Goal: Task Accomplishment & Management: Book appointment/travel/reservation

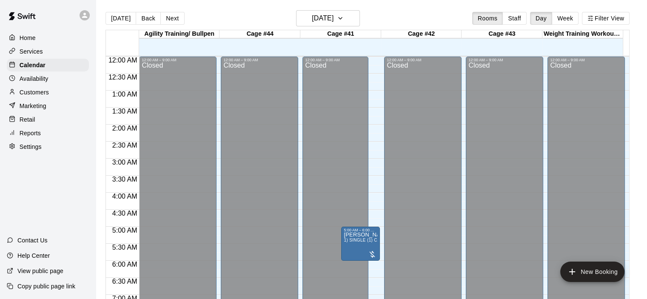
scroll to position [538, 0]
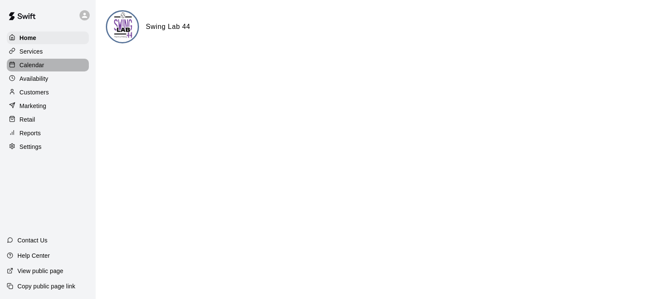
click at [33, 66] on p "Calendar" at bounding box center [32, 65] width 25 height 9
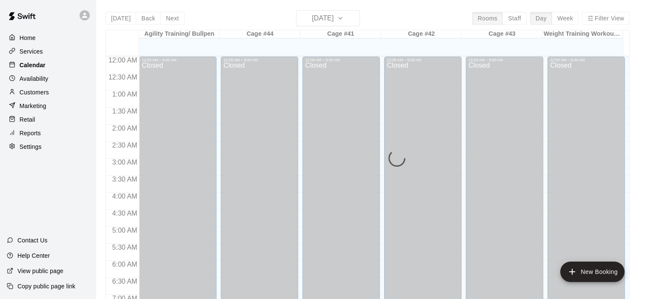
scroll to position [538, 0]
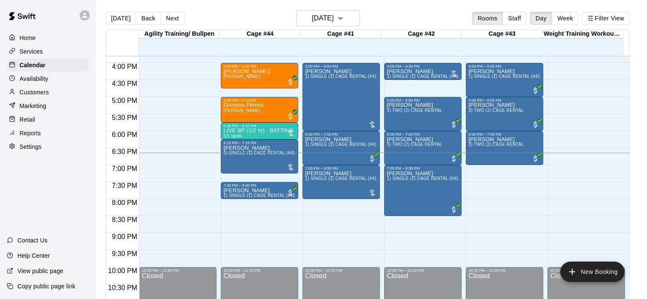
click at [38, 92] on p "Customers" at bounding box center [34, 92] width 29 height 9
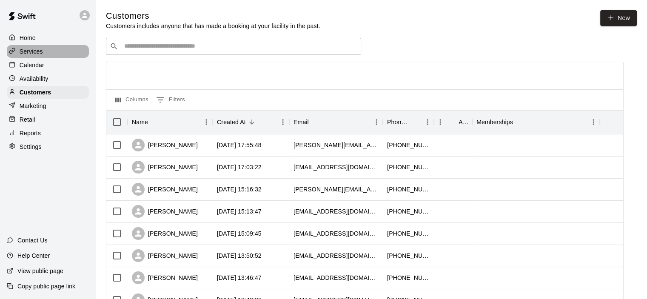
click at [37, 48] on div "Services" at bounding box center [48, 51] width 82 height 13
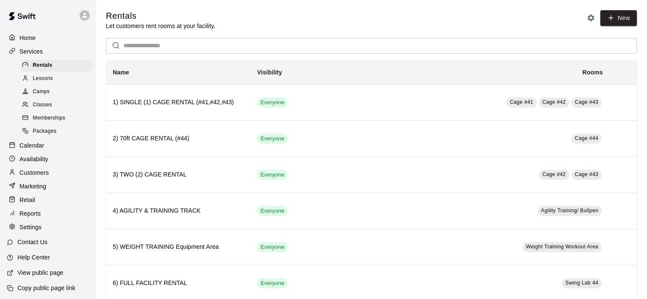
click at [53, 108] on div "Classes" at bounding box center [56, 105] width 72 height 12
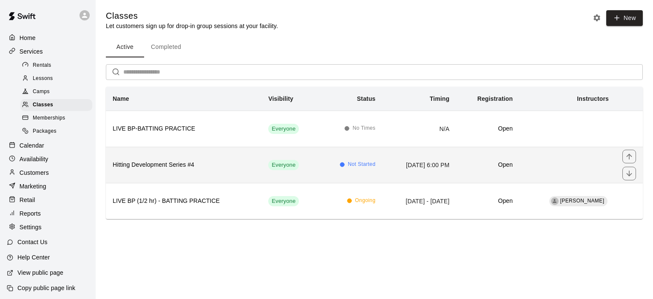
click at [212, 161] on h6 "Hitting Development Series #4" at bounding box center [184, 164] width 142 height 9
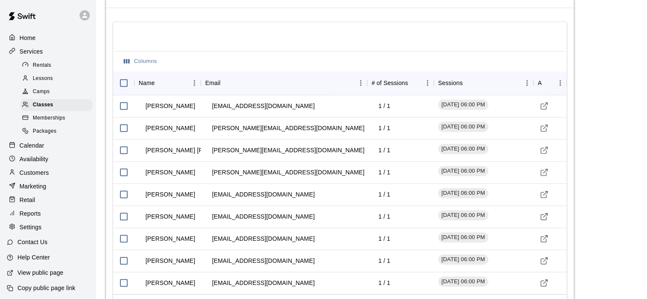
scroll to position [784, 0]
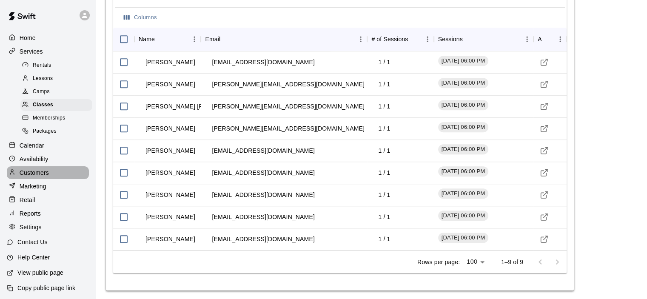
click at [48, 177] on p "Customers" at bounding box center [34, 172] width 29 height 9
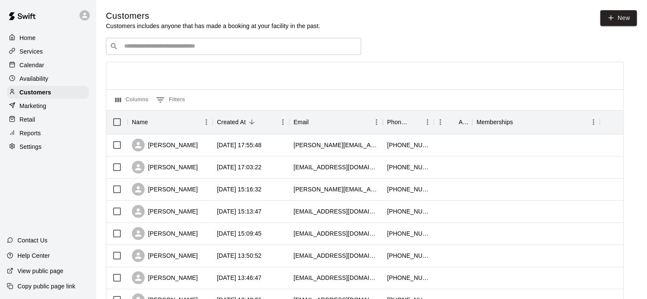
click at [148, 51] on input "Search customers by name or email" at bounding box center [240, 46] width 236 height 9
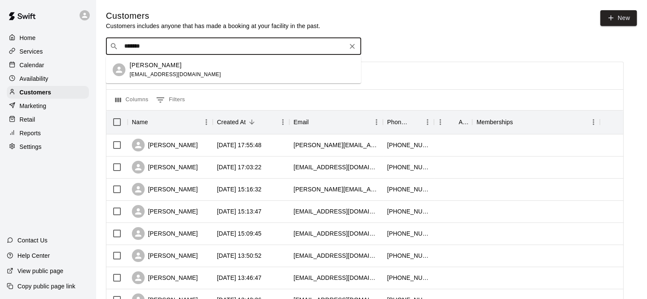
type input "********"
click at [153, 71] on div "Rey Dominguez reyreyman01@verizon.net" at bounding box center [175, 70] width 91 height 18
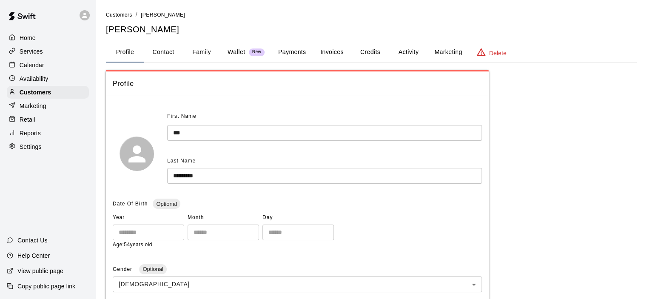
click at [293, 53] on button "Payments" at bounding box center [291, 52] width 41 height 20
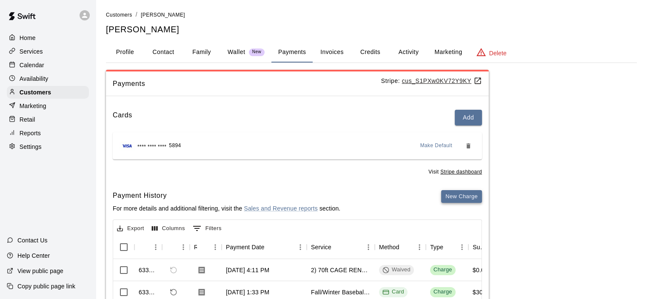
click at [464, 193] on button "New Charge" at bounding box center [461, 196] width 41 height 13
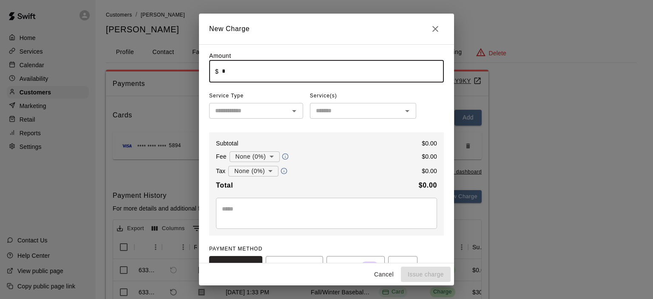
click at [223, 74] on input "*" at bounding box center [333, 71] width 222 height 23
click at [294, 114] on icon "Open" at bounding box center [294, 111] width 10 height 10
type input "******"
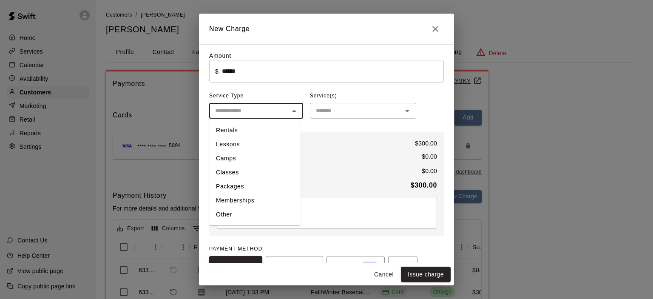
click at [260, 199] on li "Memberships" at bounding box center [254, 200] width 91 height 14
type input "**********"
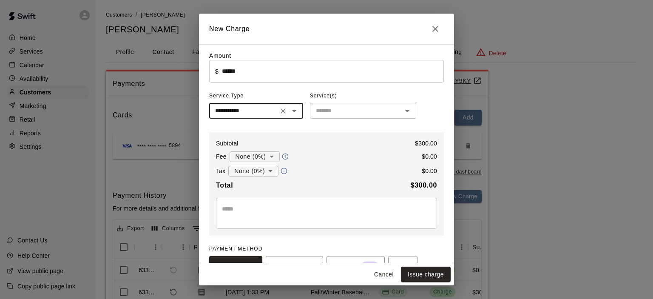
click at [405, 111] on icon "Open" at bounding box center [407, 111] width 10 height 10
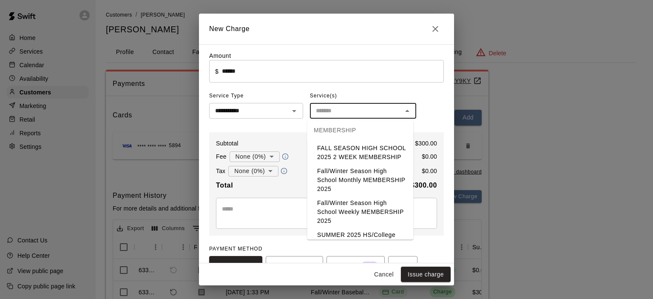
scroll to position [85, 0]
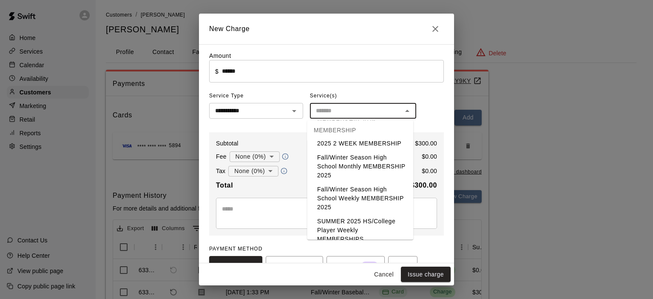
click at [350, 175] on li "Fall/Winter Season High School Monthly MEMBERSHIP 2025" at bounding box center [360, 167] width 106 height 32
type input "**********"
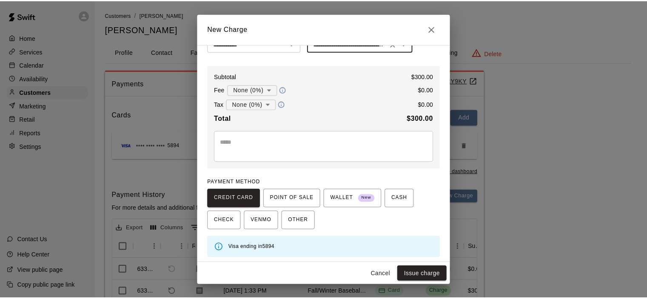
scroll to position [69, 0]
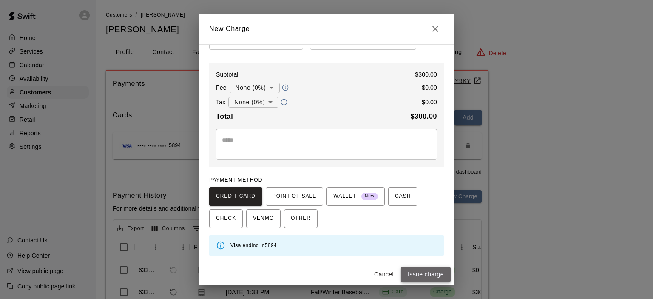
click at [423, 273] on button "Issue charge" at bounding box center [426, 275] width 50 height 16
type input "*"
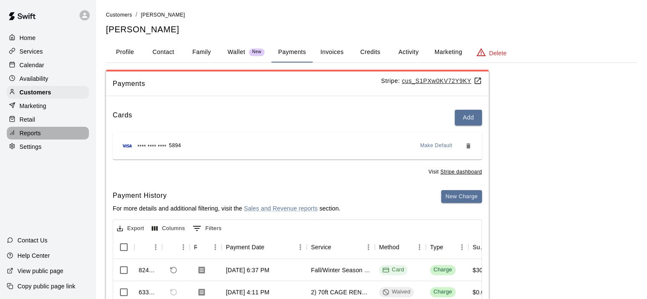
click at [38, 137] on p "Reports" at bounding box center [30, 133] width 21 height 9
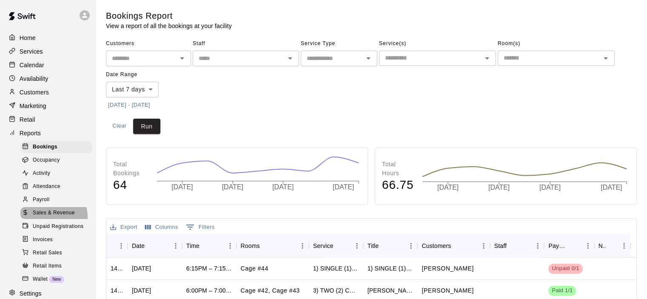
click at [53, 217] on span "Sales & Revenue" at bounding box center [54, 213] width 42 height 9
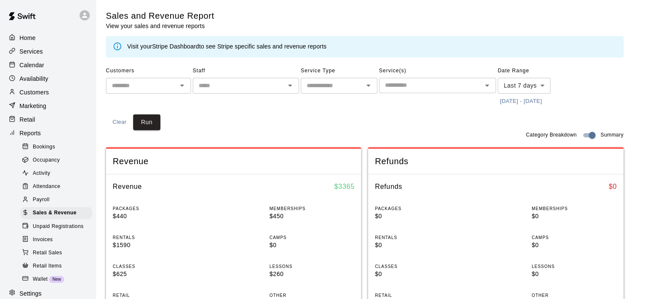
click at [171, 47] on link "Stripe Dashboard" at bounding box center [175, 46] width 47 height 7
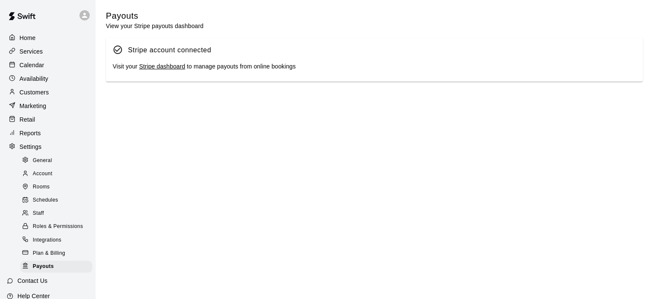
click at [160, 70] on link "Stripe dashboard" at bounding box center [162, 66] width 46 height 7
click at [38, 67] on p "Calendar" at bounding box center [32, 65] width 25 height 9
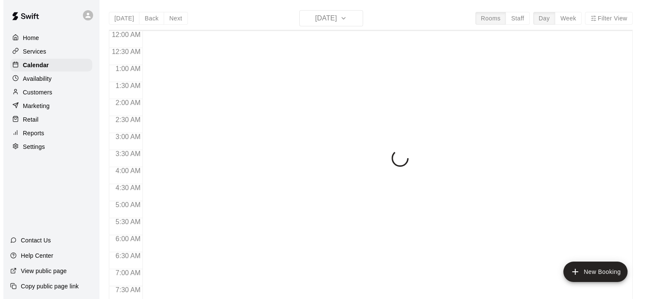
scroll to position [538, 0]
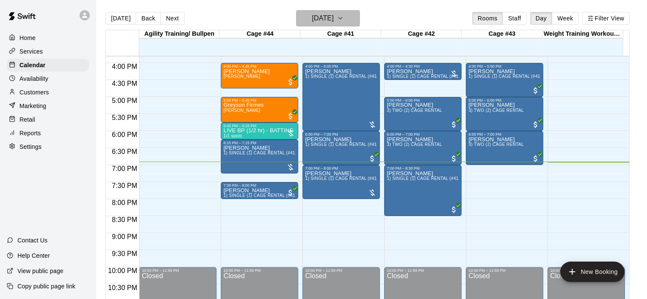
click at [344, 18] on icon "button" at bounding box center [340, 18] width 7 height 10
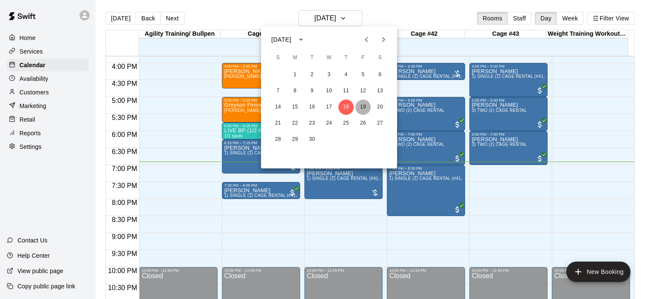
click at [364, 106] on button "19" at bounding box center [362, 106] width 15 height 15
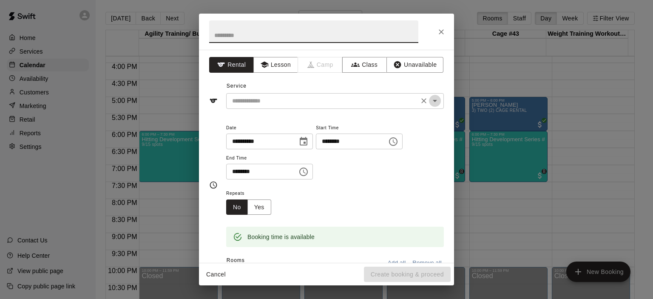
click at [430, 98] on icon "Open" at bounding box center [435, 101] width 10 height 10
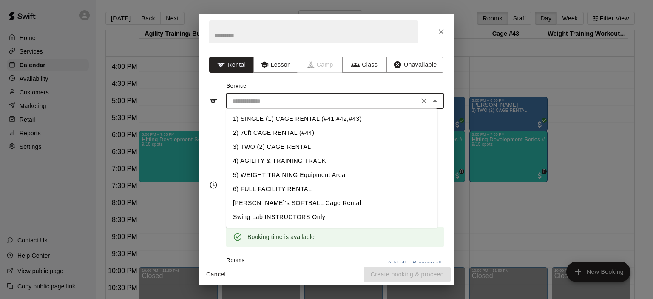
click at [344, 119] on li "1) SINGLE (1) CAGE RENTAL (#41,#42,#43)" at bounding box center [331, 119] width 211 height 14
type input "**********"
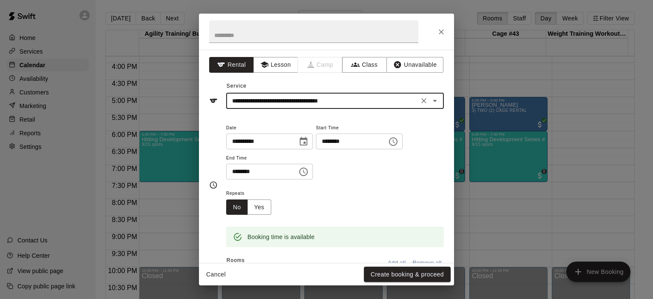
click at [309, 173] on icon "Choose time, selected time is 8:00 PM" at bounding box center [303, 172] width 10 height 10
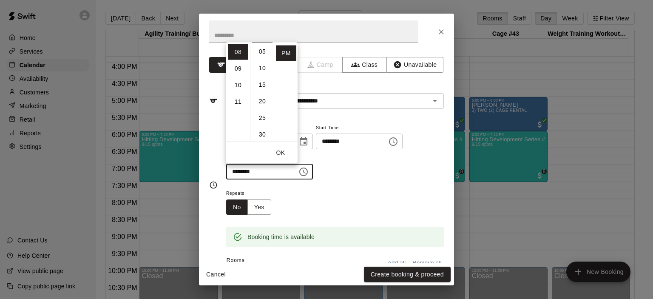
scroll to position [34, 0]
click at [263, 119] on li "30" at bounding box center [262, 117] width 20 height 16
type input "********"
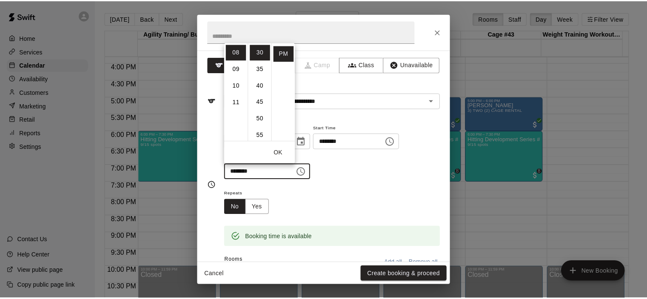
scroll to position [85, 0]
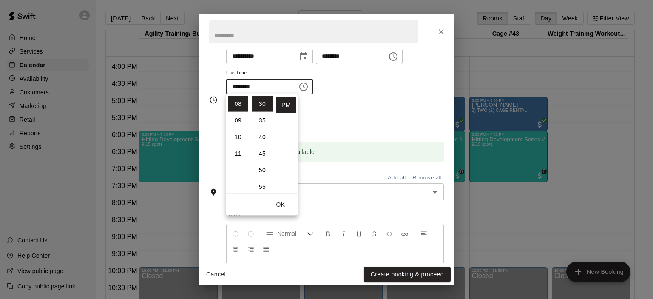
click at [345, 114] on div "Repeats No Yes" at bounding box center [335, 116] width 218 height 27
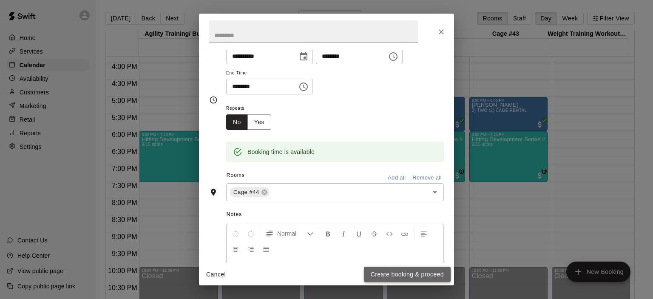
click at [412, 273] on button "Create booking & proceed" at bounding box center [407, 275] width 87 height 16
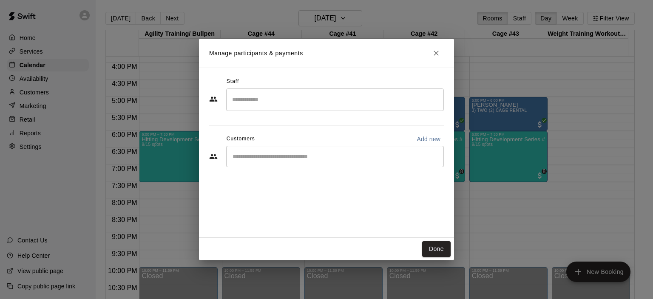
click at [273, 163] on div "​" at bounding box center [335, 156] width 218 height 21
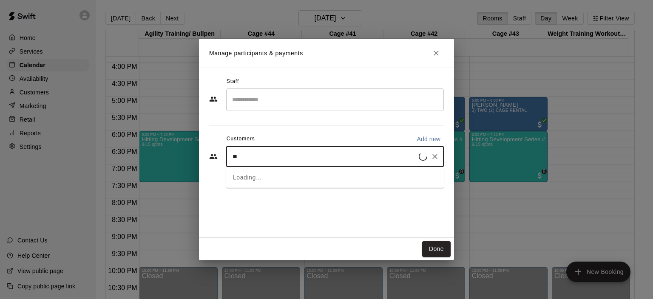
type input "***"
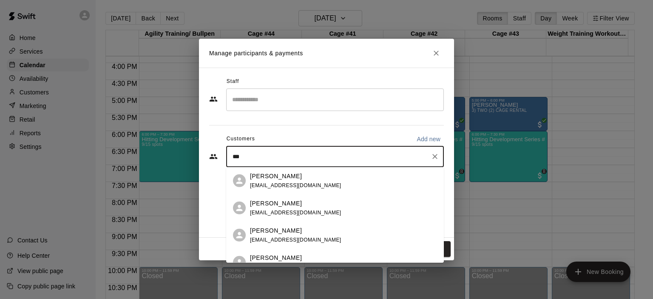
click at [291, 210] on span "viccervantes04@gmail.com" at bounding box center [295, 212] width 91 height 6
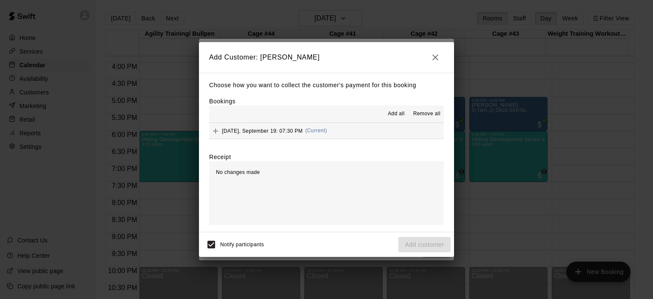
click at [313, 131] on span "(Current)" at bounding box center [316, 131] width 22 height 6
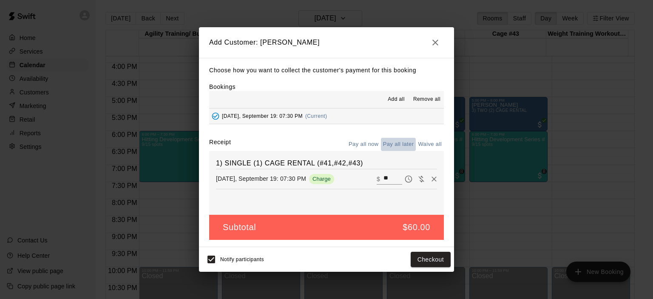
click at [390, 143] on button "Pay all later" at bounding box center [398, 144] width 35 height 13
click at [428, 258] on button "Add customer" at bounding box center [424, 260] width 52 height 16
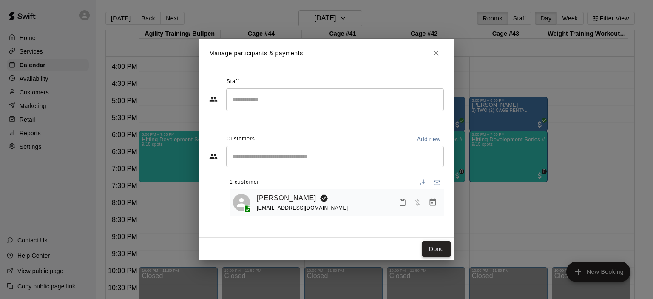
click at [434, 251] on button "Done" at bounding box center [436, 249] width 28 height 16
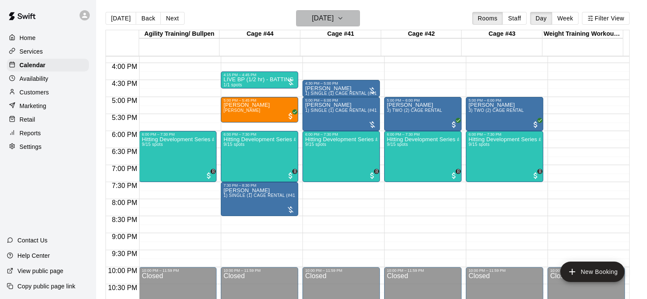
click at [344, 17] on icon "button" at bounding box center [340, 18] width 7 height 10
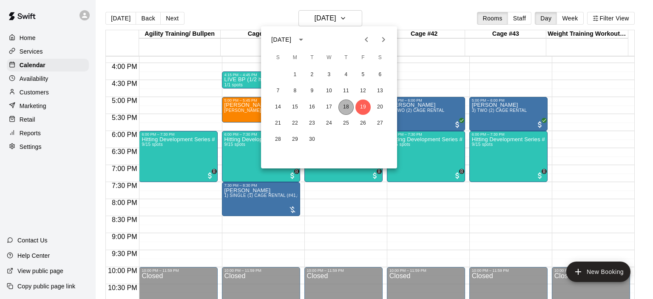
click at [347, 108] on button "18" at bounding box center [345, 106] width 15 height 15
